Goal: Task Accomplishment & Management: Use online tool/utility

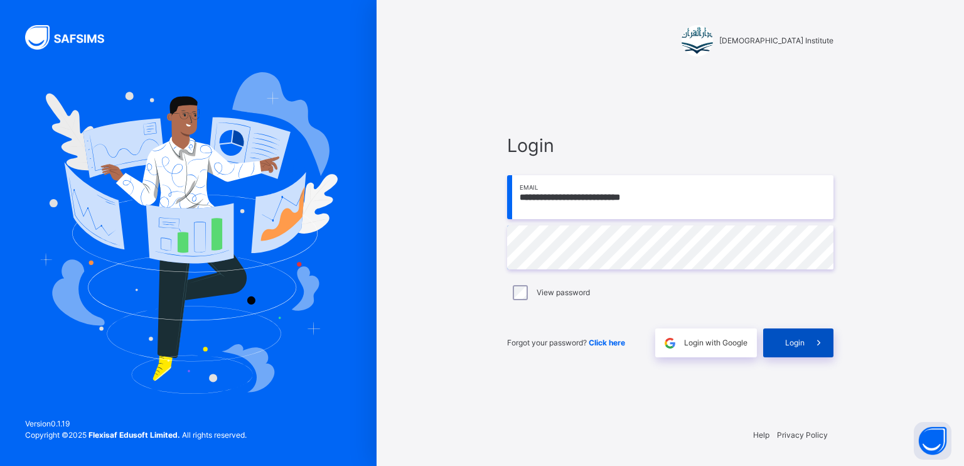
click at [802, 342] on span "Login" at bounding box center [794, 342] width 19 height 11
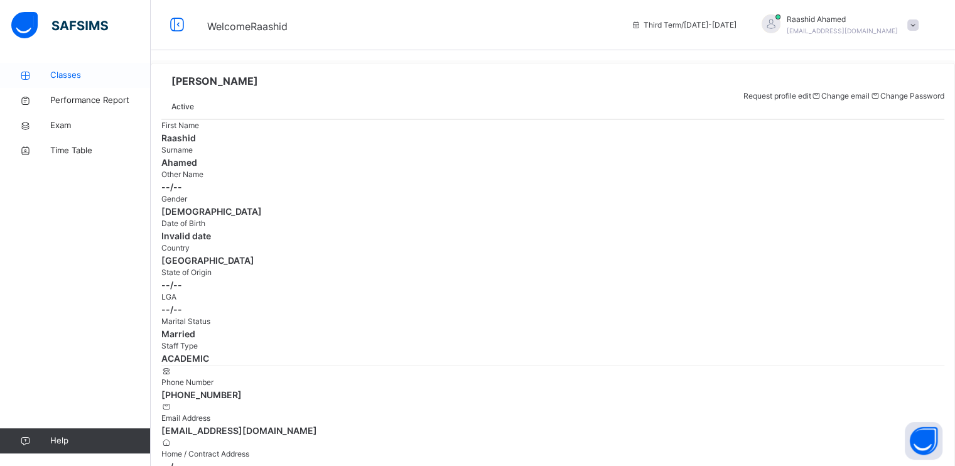
click at [48, 71] on icon at bounding box center [25, 75] width 50 height 9
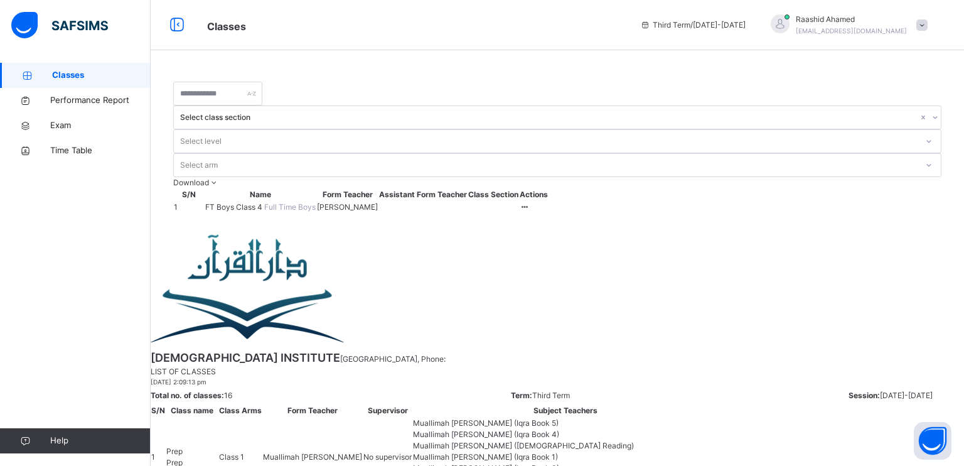
click at [245, 202] on span "FT Boys Class 4" at bounding box center [234, 206] width 59 height 9
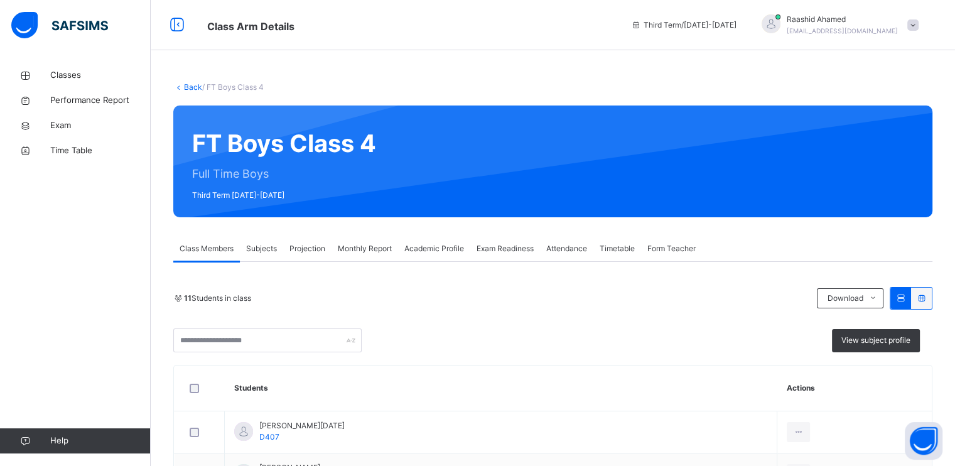
click at [314, 257] on div "Projection" at bounding box center [307, 248] width 48 height 25
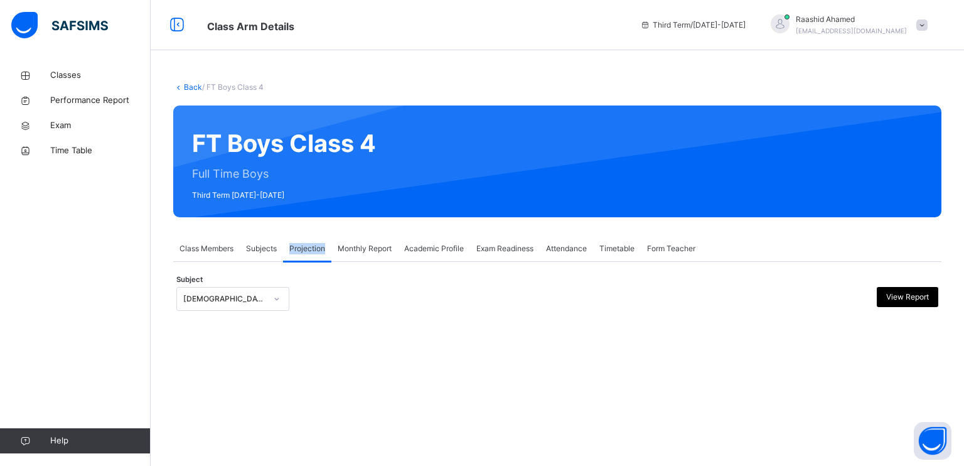
click at [314, 257] on div "Projection" at bounding box center [307, 248] width 48 height 25
drag, startPoint x: 314, startPoint y: 257, endPoint x: 231, endPoint y: 292, distance: 89.8
click at [230, 292] on div "**********" at bounding box center [557, 293] width 768 height 62
click at [232, 293] on div "[DEMOGRAPHIC_DATA] Reading" at bounding box center [224, 298] width 83 height 11
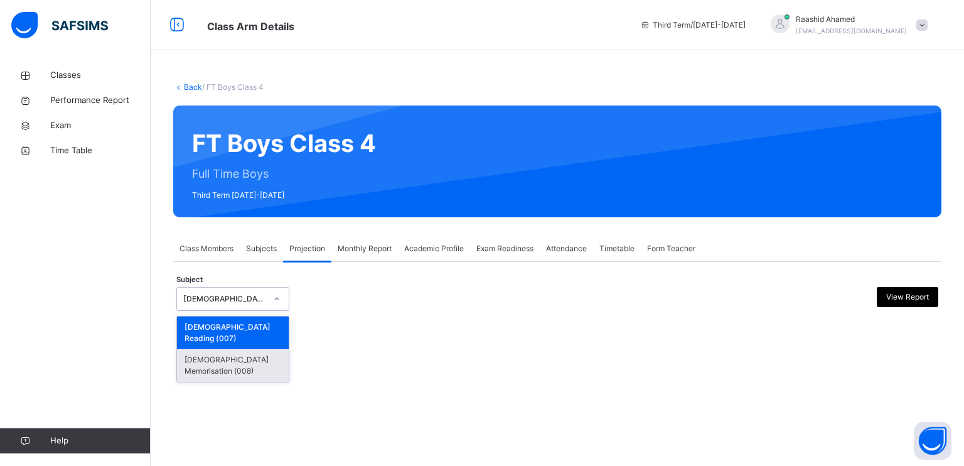
click at [274, 349] on div "[DEMOGRAPHIC_DATA] Memorisation (008)" at bounding box center [233, 365] width 112 height 33
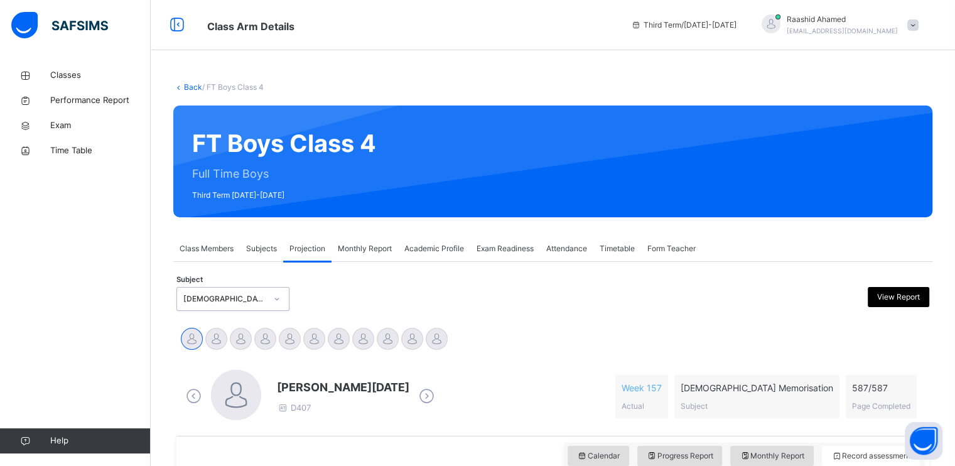
scroll to position [153, 0]
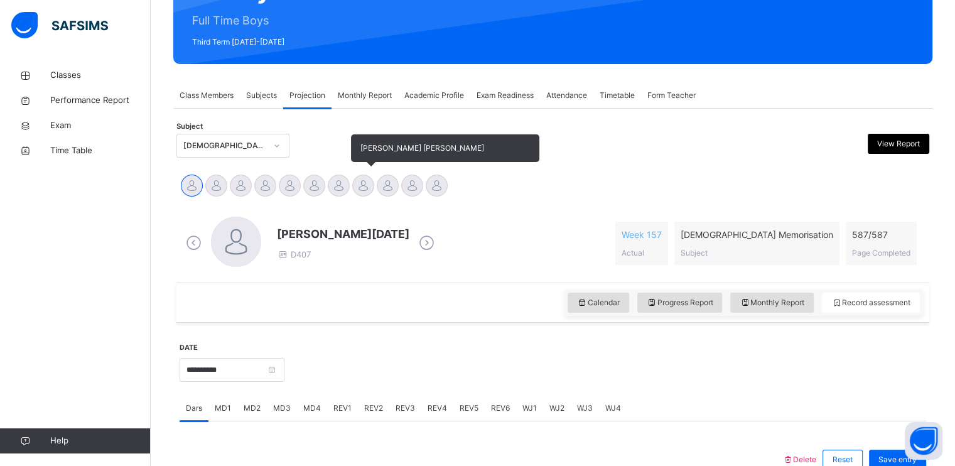
click at [368, 182] on div at bounding box center [363, 186] width 22 height 22
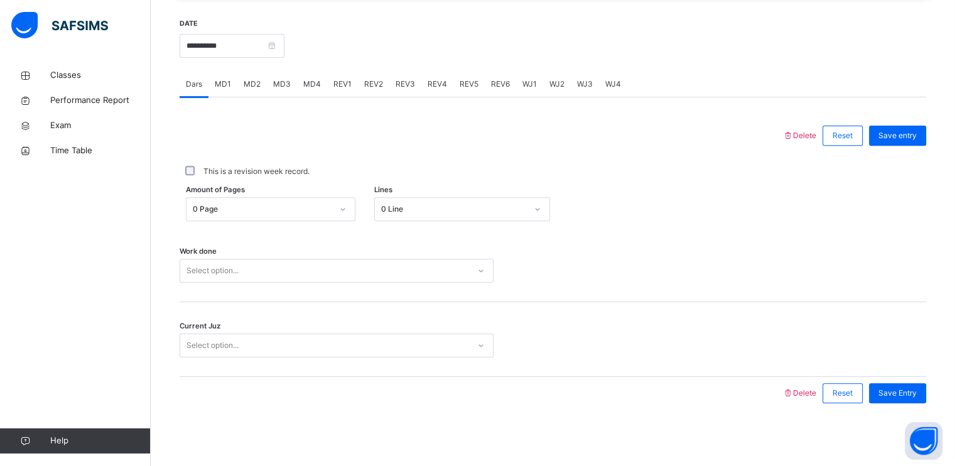
scroll to position [477, 0]
click at [242, 274] on div "Select option..." at bounding box center [324, 270] width 289 height 19
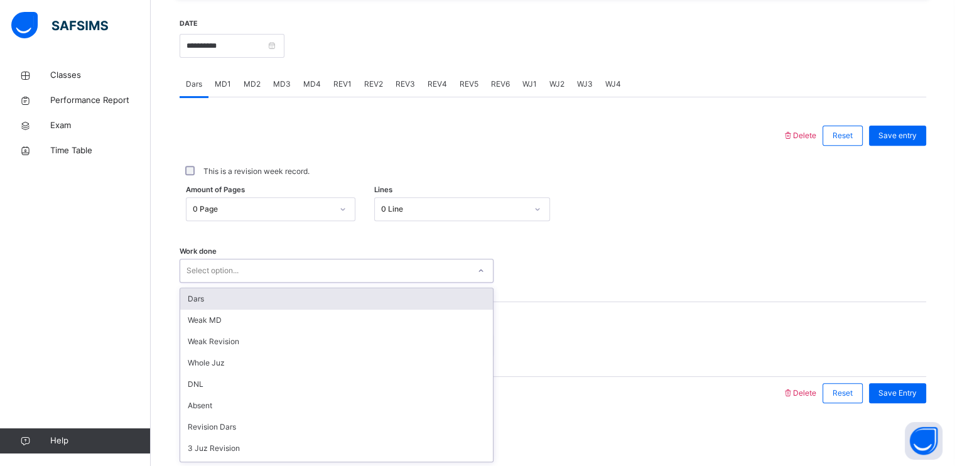
click at [216, 288] on div "Dars" at bounding box center [336, 298] width 313 height 21
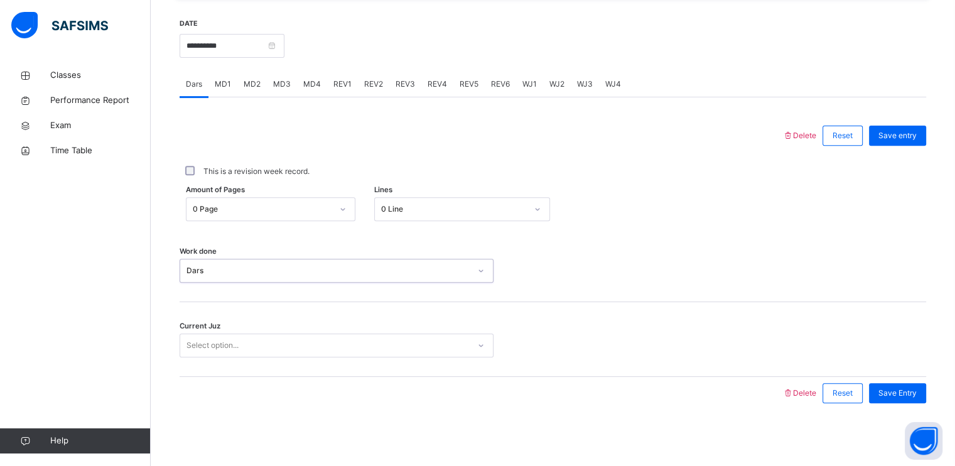
click at [251, 207] on div "0 Page" at bounding box center [262, 208] width 139 height 11
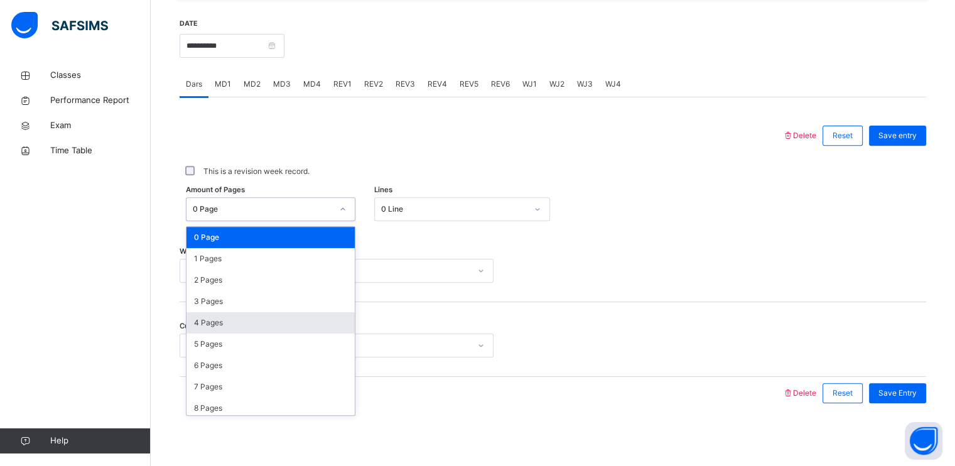
click at [222, 323] on div "4 Pages" at bounding box center [270, 322] width 168 height 21
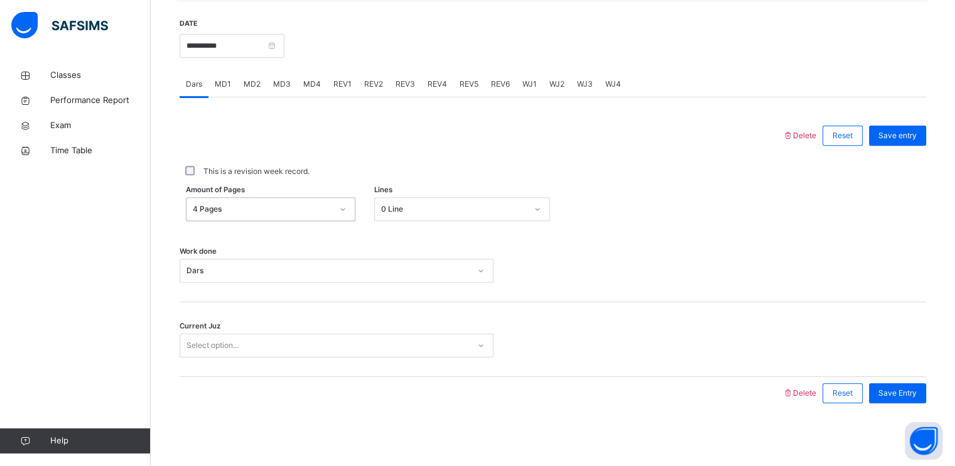
click at [216, 351] on div "Select option..." at bounding box center [212, 345] width 52 height 24
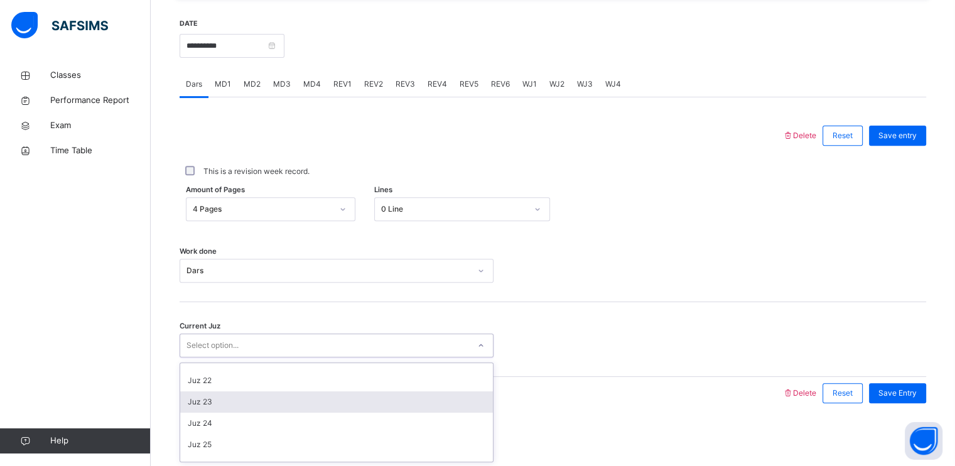
scroll to position [475, 0]
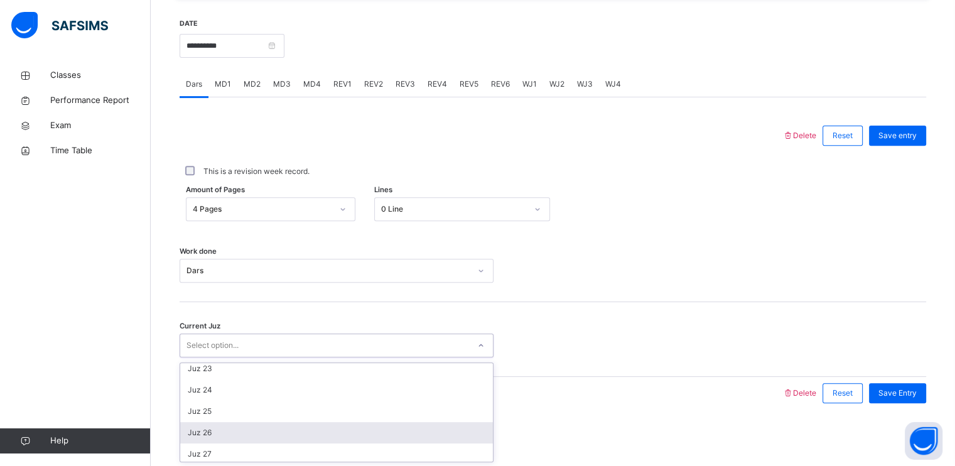
click at [218, 439] on div "Juz 26" at bounding box center [336, 432] width 313 height 21
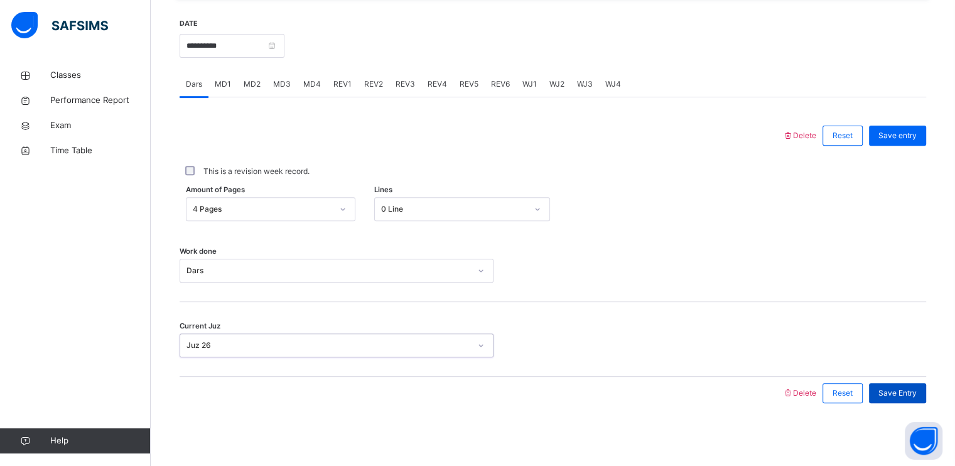
click at [903, 395] on span "Save Entry" at bounding box center [897, 392] width 38 height 11
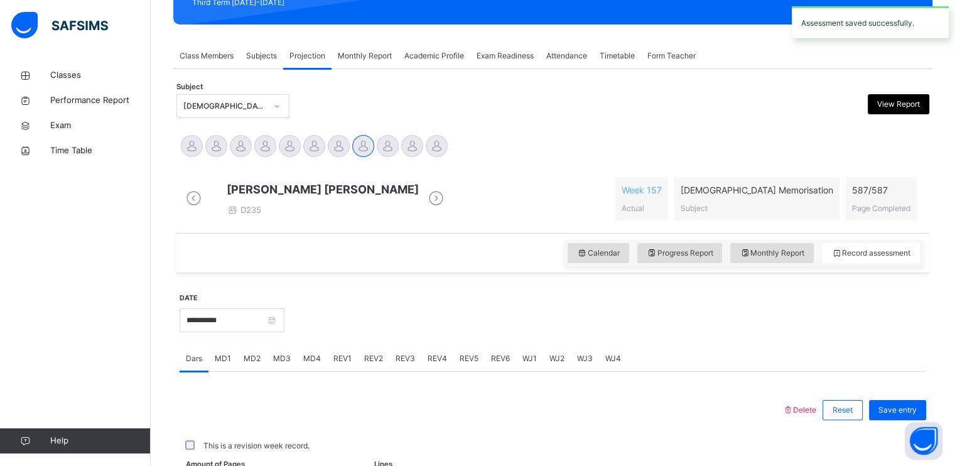
scroll to position [477, 0]
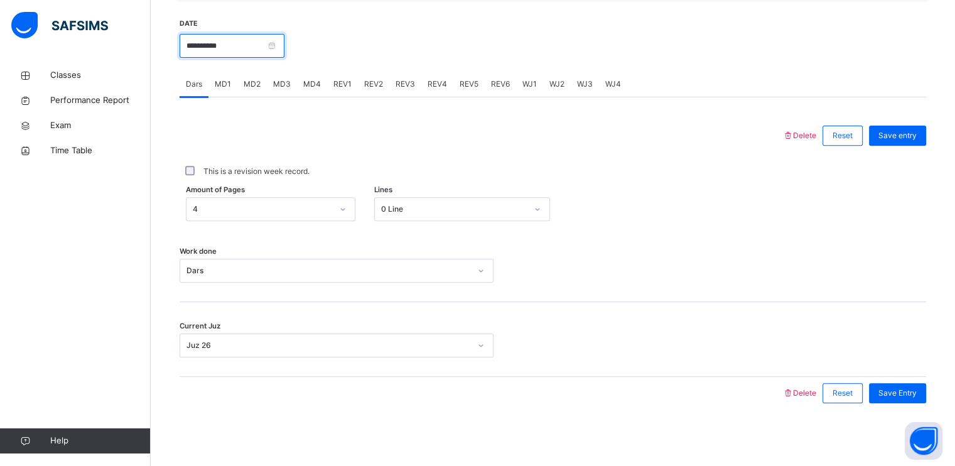
click at [210, 43] on input "**********" at bounding box center [232, 46] width 105 height 24
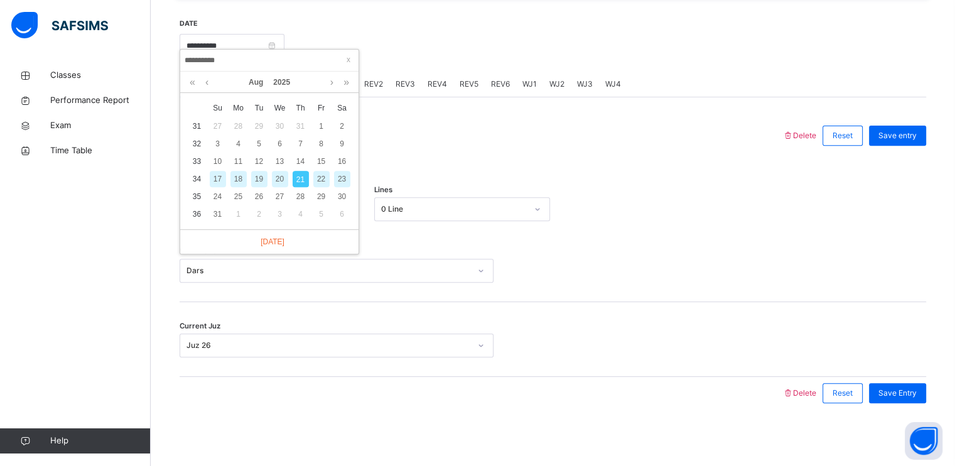
click at [282, 175] on div "20" at bounding box center [280, 179] width 16 height 16
type input "**********"
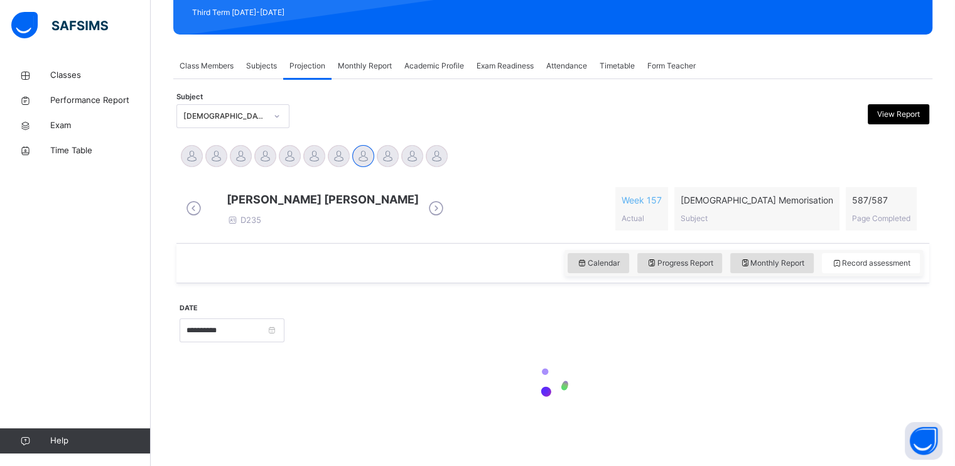
click at [282, 178] on div "[PERSON_NAME] [PERSON_NAME] D235 Week 157 Actual [DEMOGRAPHIC_DATA] Memorisatio…" at bounding box center [553, 209] width 746 height 62
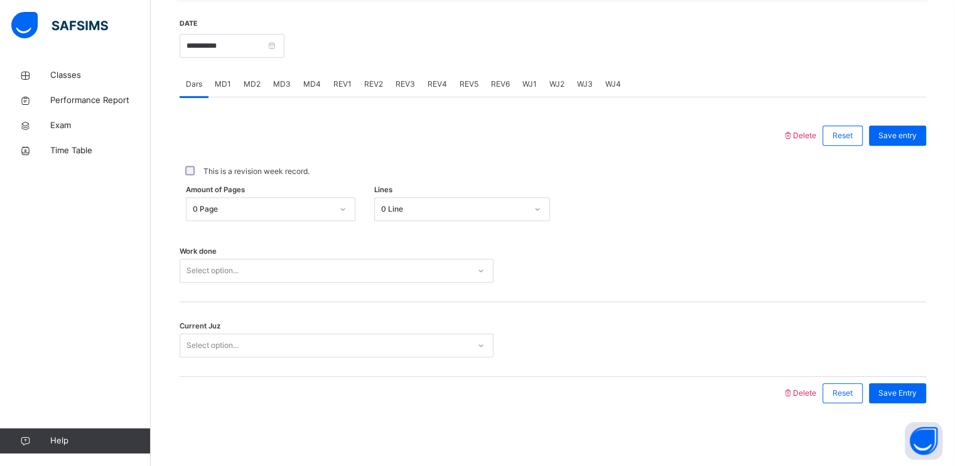
click at [389, 352] on div "Select option..." at bounding box center [324, 345] width 289 height 19
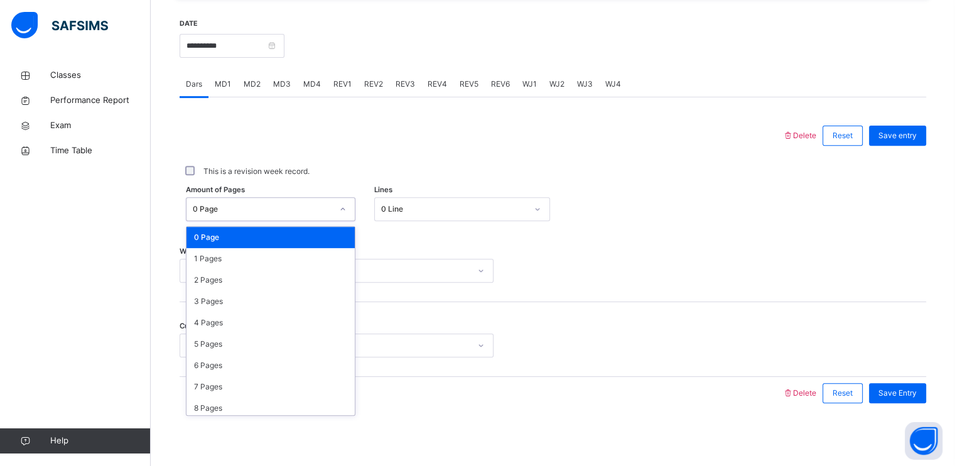
click at [231, 205] on div "0 Page" at bounding box center [258, 209] width 144 height 19
click at [232, 280] on div "2 Pages" at bounding box center [270, 279] width 168 height 21
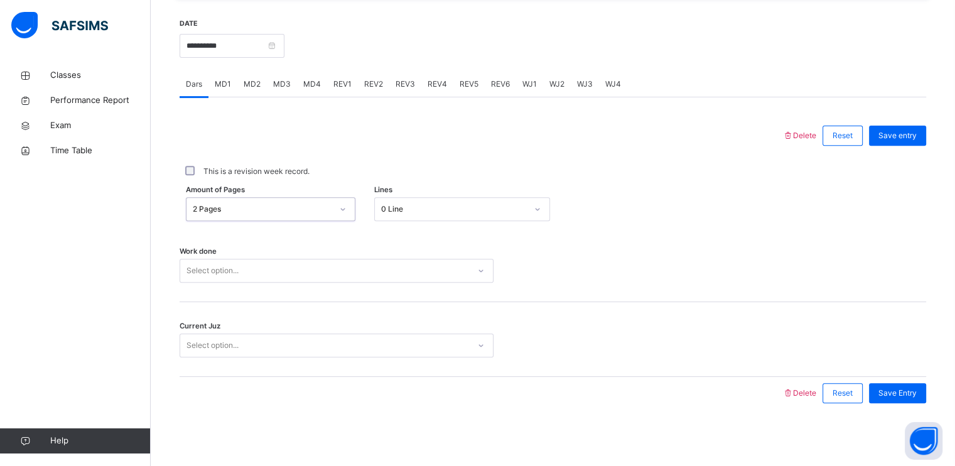
click at [279, 270] on div "Select option..." at bounding box center [324, 270] width 289 height 19
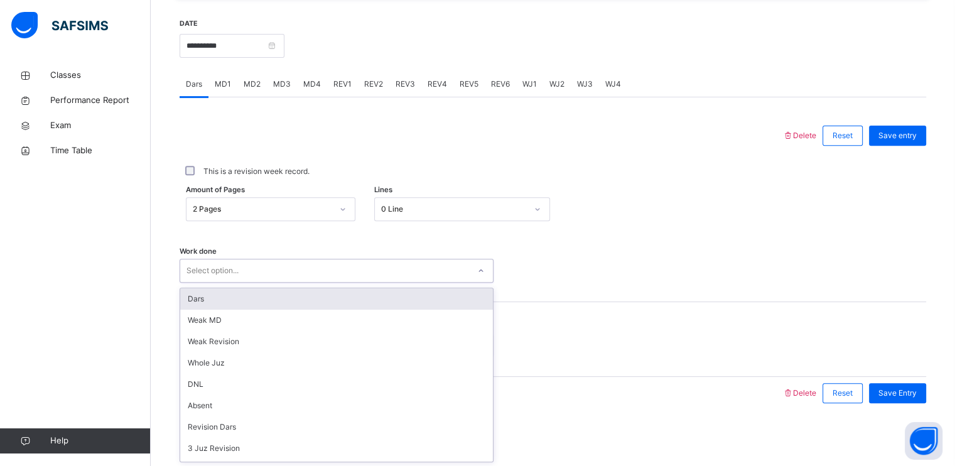
click at [214, 304] on div "Dars" at bounding box center [336, 298] width 313 height 21
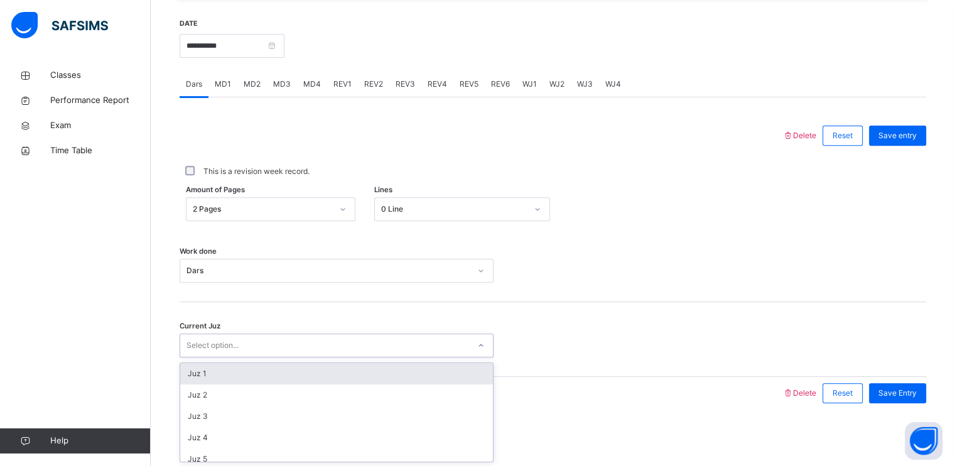
click at [205, 343] on div "Select option..." at bounding box center [212, 345] width 52 height 24
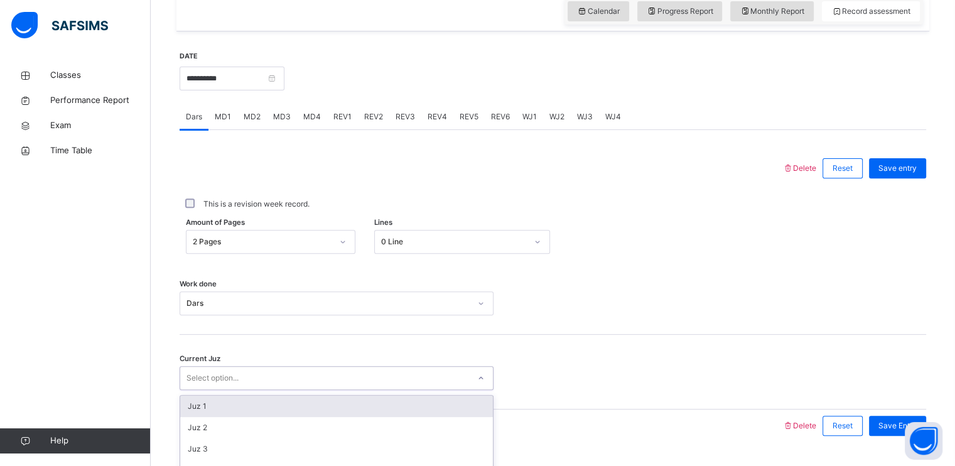
scroll to position [471, 0]
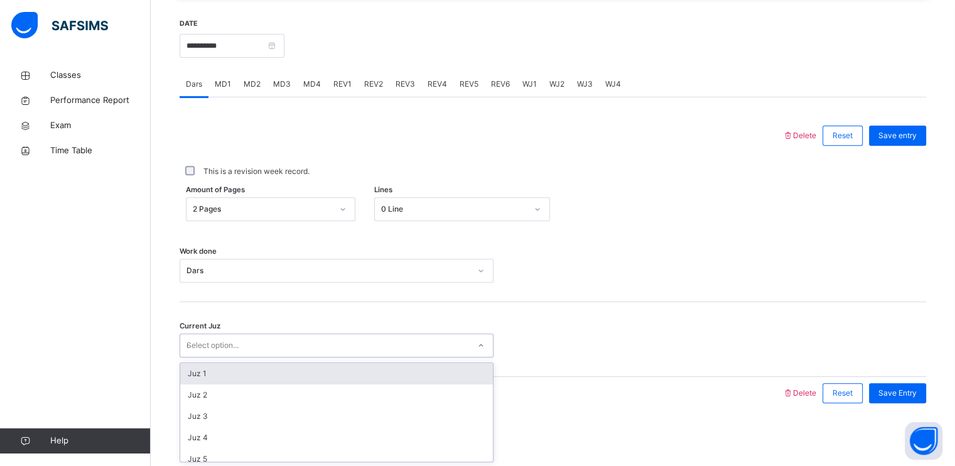
type input "**"
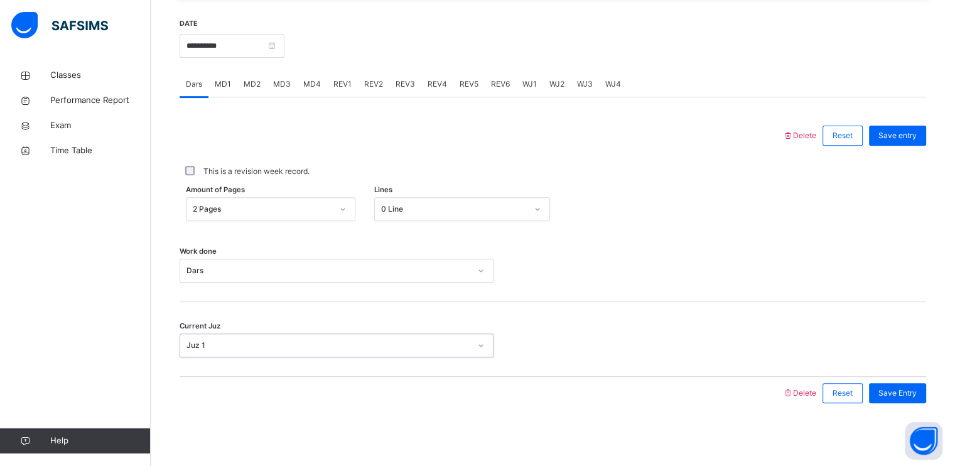
scroll to position [477, 0]
click at [300, 352] on div "Juz 1" at bounding box center [324, 345] width 289 height 19
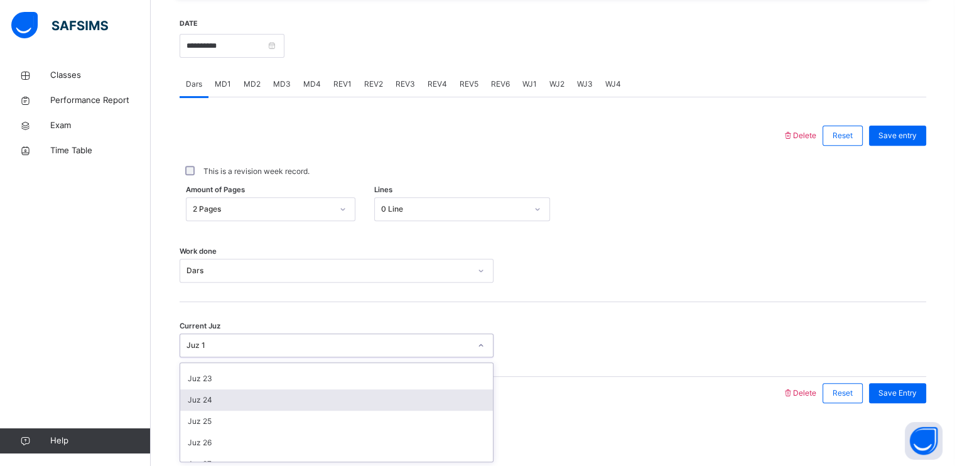
scroll to position [472, 0]
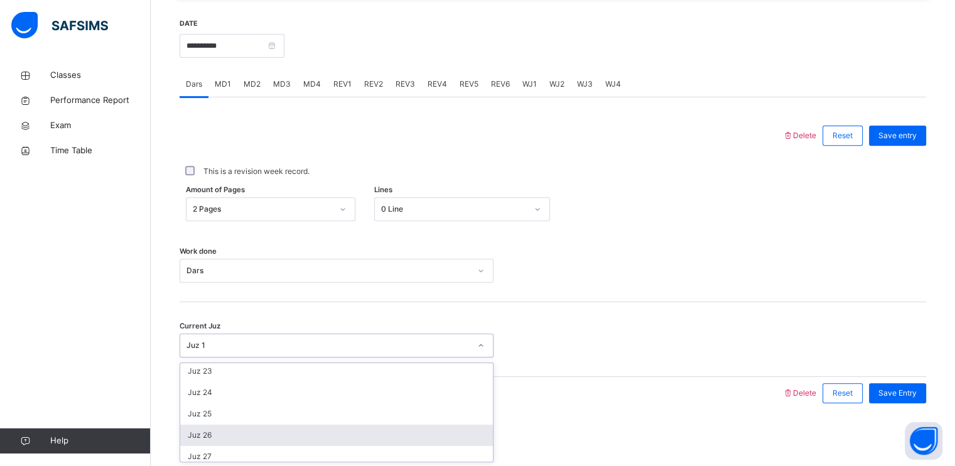
drag, startPoint x: 207, startPoint y: 417, endPoint x: 213, endPoint y: 436, distance: 19.5
click at [213, 436] on div "Juz 1 Juz 2 Juz 3 Juz 4 Juz 5 Juz 6 Juz 7 Juz 8 Juz 9 Juz 10 Juz 11 Juz 12 Juz …" at bounding box center [336, 412] width 313 height 99
drag, startPoint x: 213, startPoint y: 436, endPoint x: 232, endPoint y: 435, distance: 18.8
click at [232, 435] on div "Juz 26" at bounding box center [336, 434] width 313 height 21
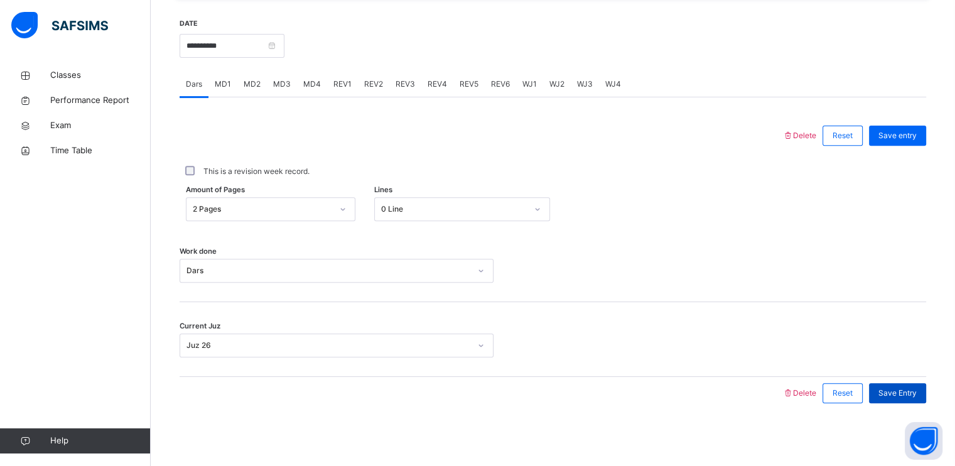
click at [913, 390] on span "Save Entry" at bounding box center [897, 392] width 38 height 11
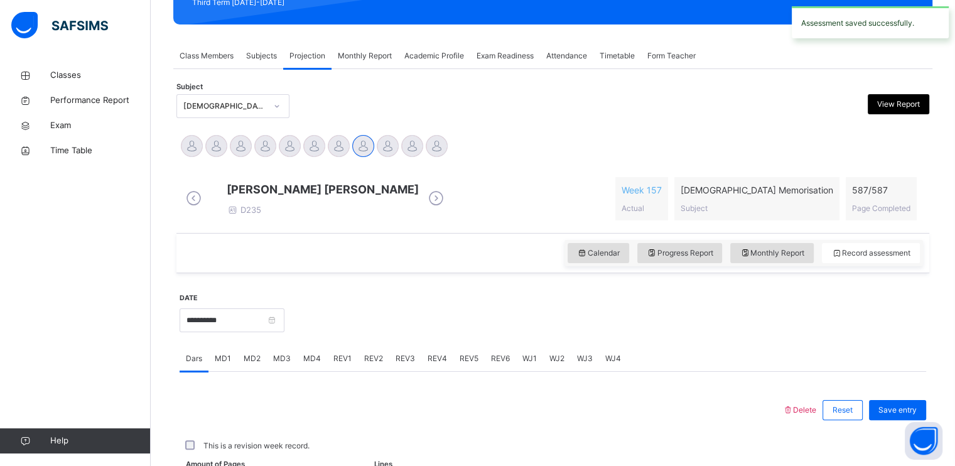
scroll to position [477, 0]
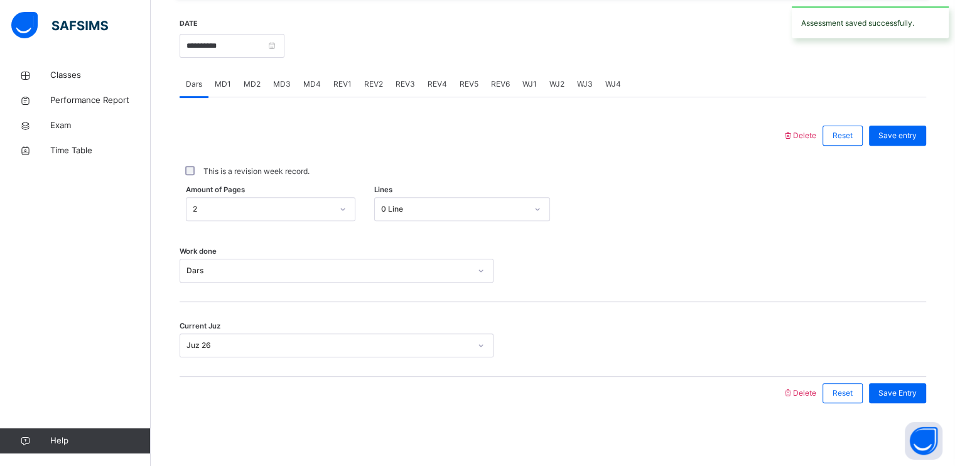
drag, startPoint x: 167, startPoint y: 48, endPoint x: 219, endPoint y: 43, distance: 52.3
click at [219, 43] on div "Back / FT Boys Class 4 FT Boys Class 4 Full Time Boys Third Term [DATE]-[DATE] …" at bounding box center [553, 31] width 804 height 870
click at [219, 45] on input "**********" at bounding box center [232, 46] width 105 height 24
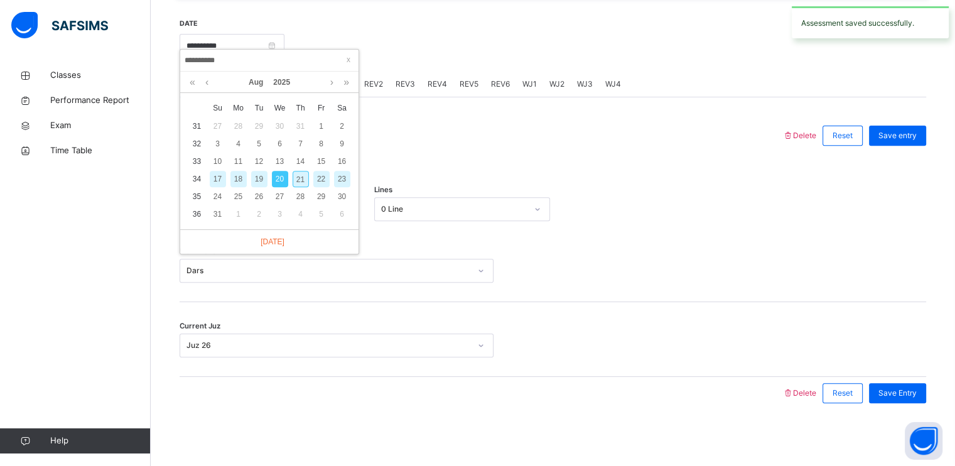
click at [257, 171] on div "19" at bounding box center [259, 179] width 16 height 16
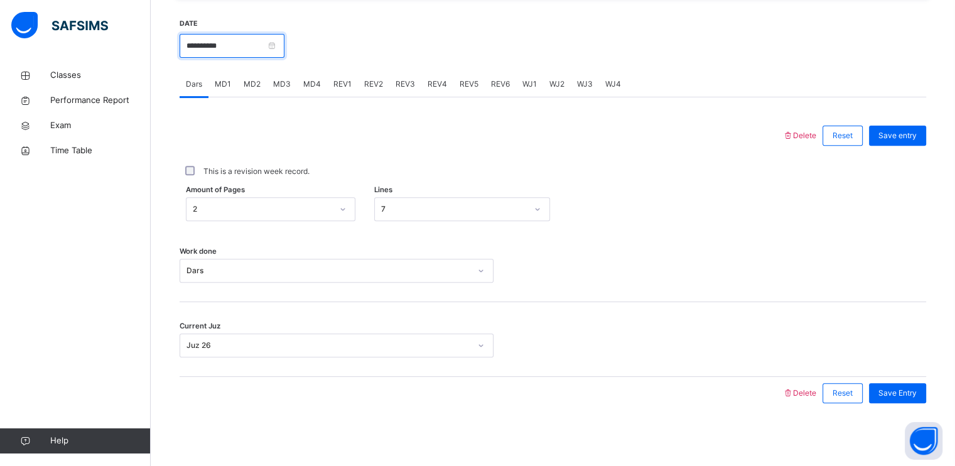
click at [209, 43] on input "**********" at bounding box center [232, 46] width 105 height 24
click at [390, 23] on div at bounding box center [605, 45] width 629 height 54
click at [274, 52] on input "**********" at bounding box center [232, 46] width 105 height 24
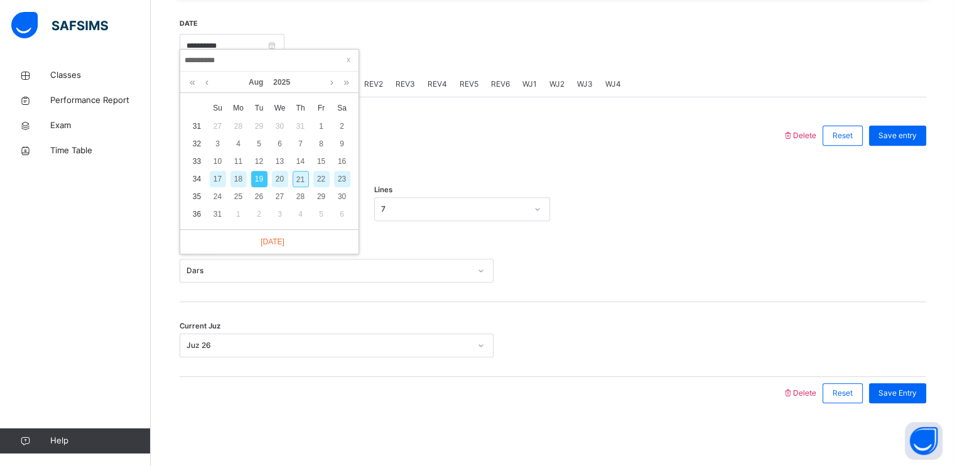
click at [298, 171] on div "21" at bounding box center [301, 179] width 16 height 16
type input "**********"
